Goal: Task Accomplishment & Management: Manage account settings

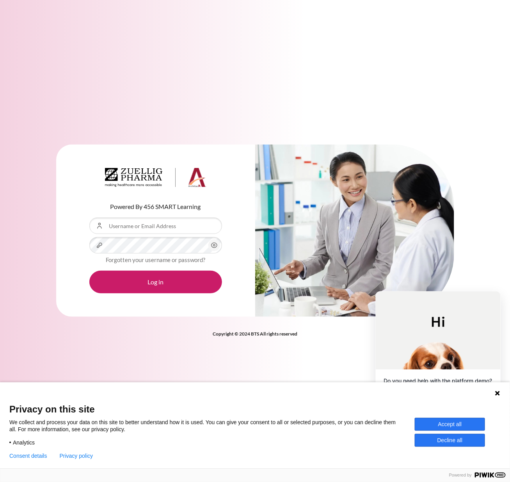
drag, startPoint x: 102, startPoint y: 333, endPoint x: 103, endPoint y: 323, distance: 9.8
click at [102, 333] on div "Copyright © 2024 BTS All rights reserved" at bounding box center [255, 332] width 398 height 9
paste input "[EMAIL_ADDRESS][DOMAIN_NAME]"
type input "[EMAIL_ADDRESS][DOMAIN_NAME]"
click at [138, 331] on div "Copyright © 2024 BTS All rights reserved" at bounding box center [255, 332] width 398 height 9
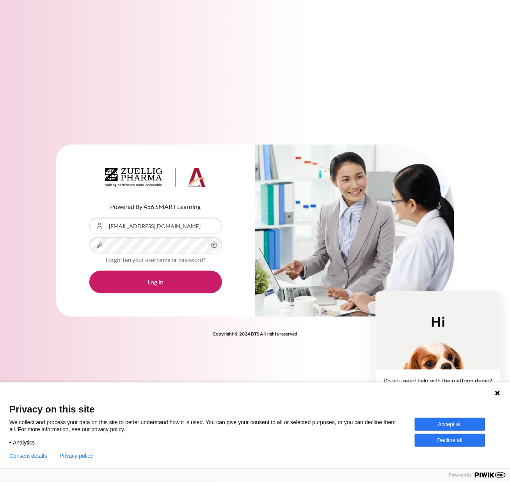
click at [265, 445] on div "Analytics" at bounding box center [211, 441] width 405 height 10
click at [129, 342] on div "Powered By 456 SMART Learning Username or Email Address abewu@zuelligpharma.com…" at bounding box center [255, 240] width 510 height 217
click at [148, 287] on button "Log in" at bounding box center [155, 281] width 133 height 23
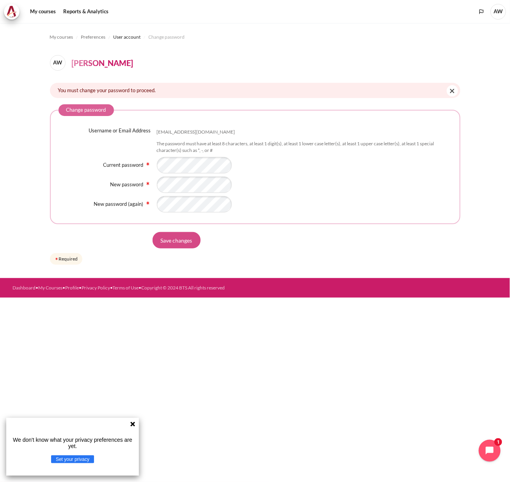
click at [180, 240] on input "Save changes" at bounding box center [177, 240] width 48 height 16
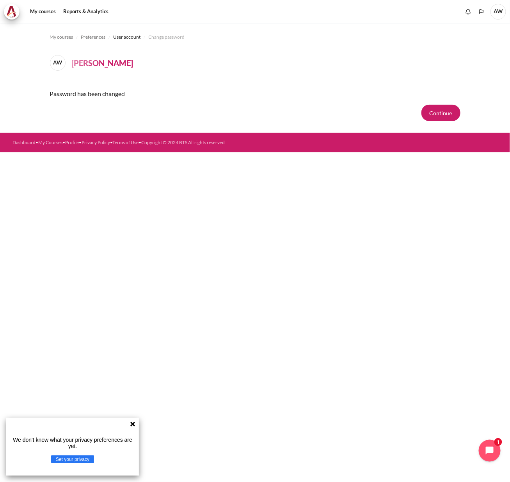
click at [132, 425] on icon at bounding box center [133, 424] width 6 height 6
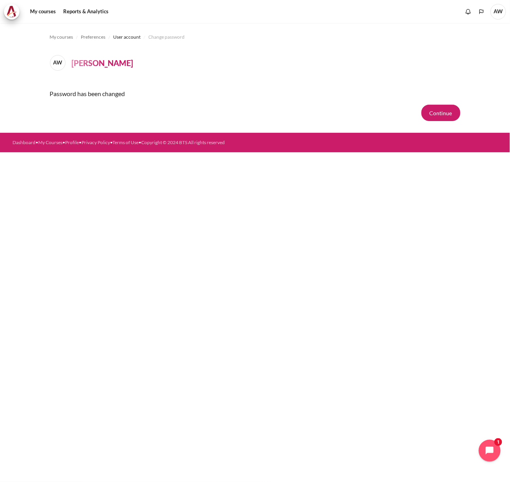
click at [388, 296] on div "My courses Preferences User account Change password AW Abel Wu Password has bee…" at bounding box center [255, 252] width 510 height 459
click at [441, 110] on button "Continue" at bounding box center [440, 113] width 39 height 16
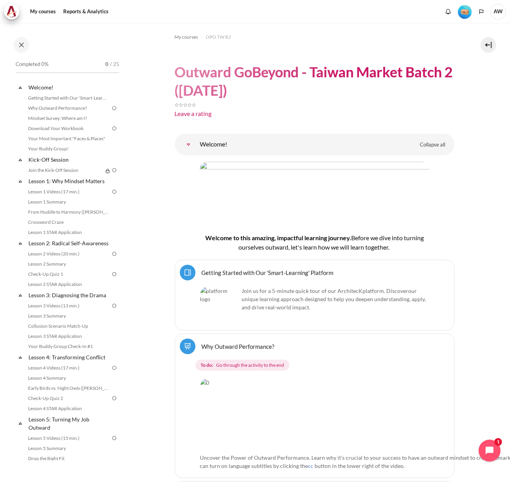
click at [502, 10] on span "AW" at bounding box center [499, 12] width 16 height 16
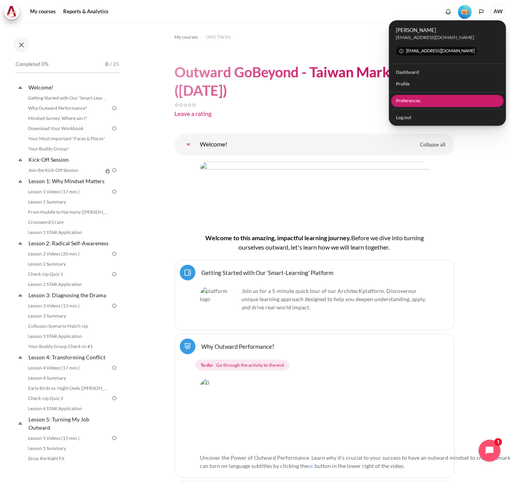
click at [409, 103] on link "Preferences" at bounding box center [447, 101] width 113 height 12
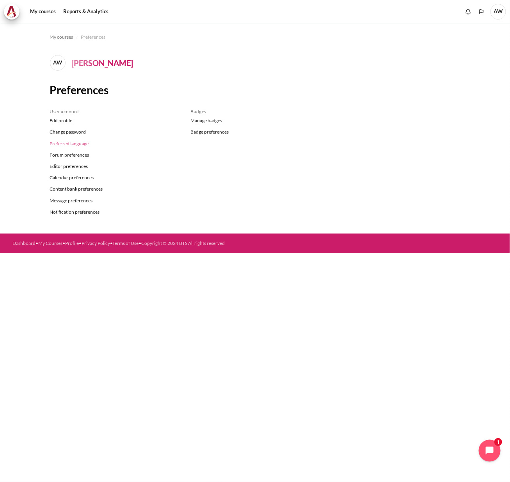
click at [80, 145] on link "Preferred language" at bounding box center [114, 143] width 129 height 11
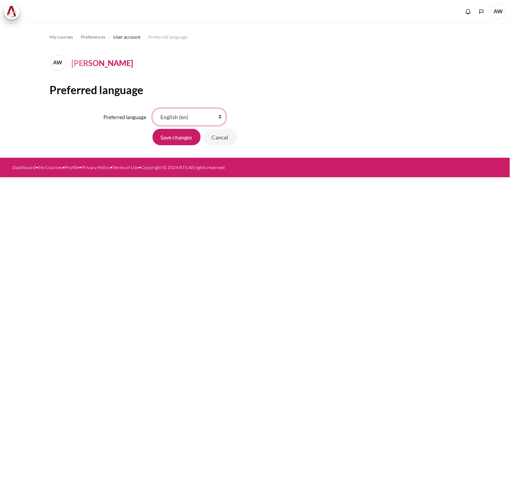
click at [197, 116] on select "Bahasa Indonesia ‎(id)‎ Bahasa Melayu ‎(ms)‎ English ‎(en)‎ Tagalog ‎(tl)‎ ภาษา…" at bounding box center [189, 116] width 73 height 16
select select "zh_cn"
click at [153, 108] on select "Bahasa Indonesia ‎(id)‎ Bahasa Melayu ‎(ms)‎ English ‎(en)‎ Tagalog ‎(tl)‎ ภาษา…" at bounding box center [189, 116] width 73 height 16
click at [178, 140] on input "Save changes" at bounding box center [177, 137] width 48 height 16
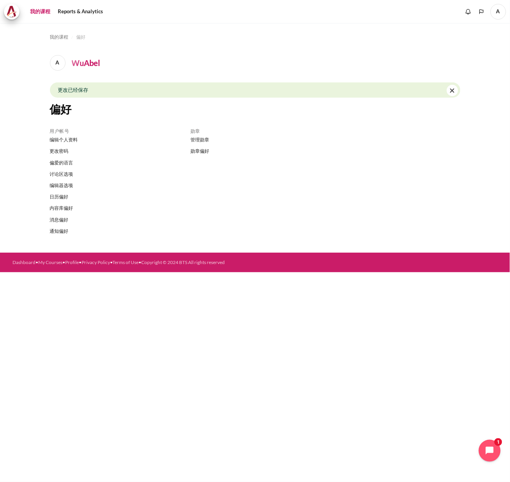
click at [42, 11] on link "我的课程" at bounding box center [40, 12] width 26 height 16
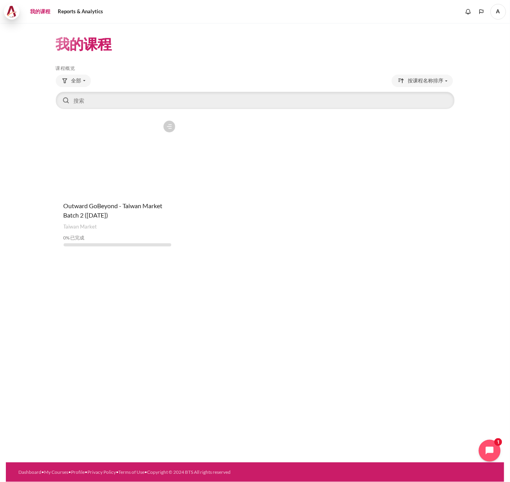
click at [16, 11] on img at bounding box center [11, 12] width 11 height 12
click at [192, 67] on h5 "课程概览" at bounding box center [255, 68] width 399 height 6
drag, startPoint x: 326, startPoint y: 0, endPoint x: 247, endPoint y: 43, distance: 90.3
click at [247, 43] on header "我的课程" at bounding box center [255, 44] width 399 height 18
click at [496, 14] on span "A" at bounding box center [499, 12] width 16 height 16
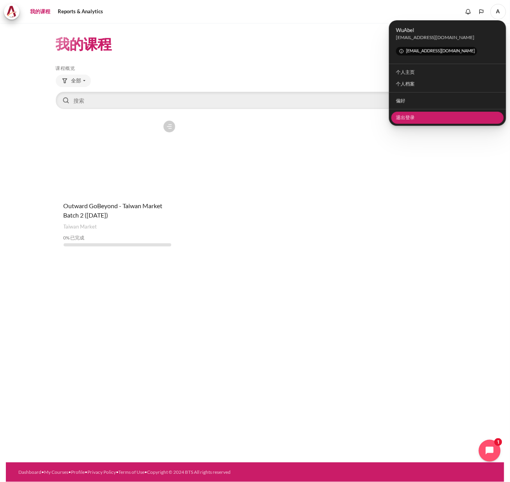
click at [422, 116] on link "退出登录" at bounding box center [447, 118] width 113 height 12
